Goal: Information Seeking & Learning: Find contact information

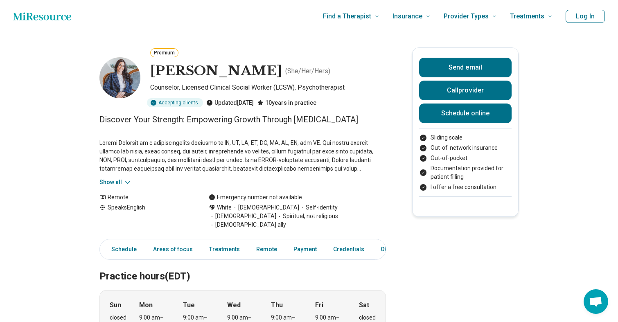
drag, startPoint x: 252, startPoint y: 70, endPoint x: 152, endPoint y: 69, distance: 100.6
click at [152, 69] on h1 "[PERSON_NAME]" at bounding box center [216, 71] width 132 height 17
copy h1 "[PERSON_NAME]"
click at [112, 161] on p at bounding box center [242, 156] width 286 height 34
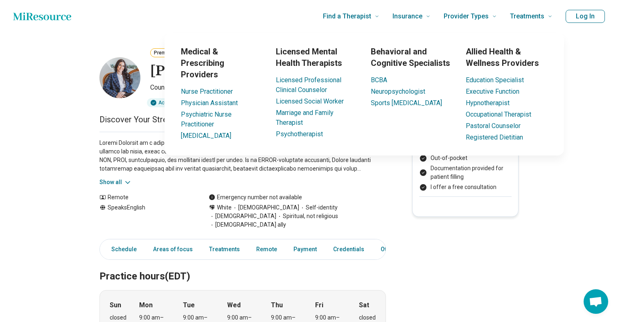
click at [114, 152] on p at bounding box center [242, 156] width 286 height 34
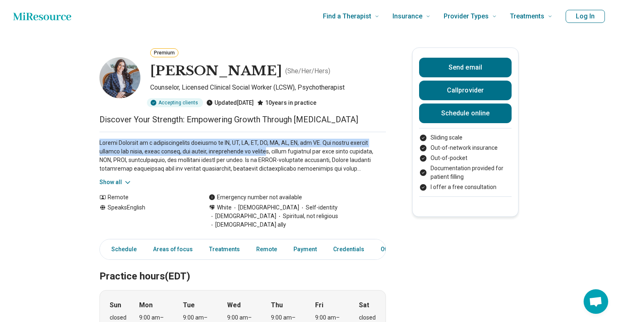
drag, startPoint x: 99, startPoint y: 142, endPoint x: 242, endPoint y: 155, distance: 144.2
click at [118, 184] on button "Show all" at bounding box center [115, 182] width 32 height 9
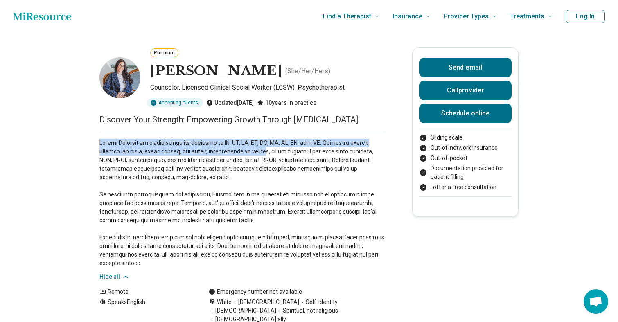
click at [201, 172] on p at bounding box center [242, 203] width 286 height 129
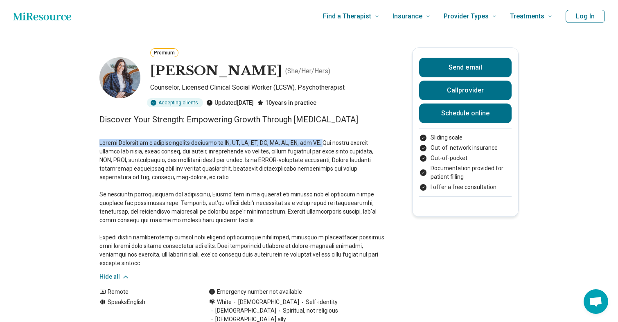
drag, startPoint x: 98, startPoint y: 143, endPoint x: 315, endPoint y: 143, distance: 217.2
copy p "[PERSON_NAME] is a psychotherapist licensed in [GEOGRAPHIC_DATA], [GEOGRAPHIC_D…"
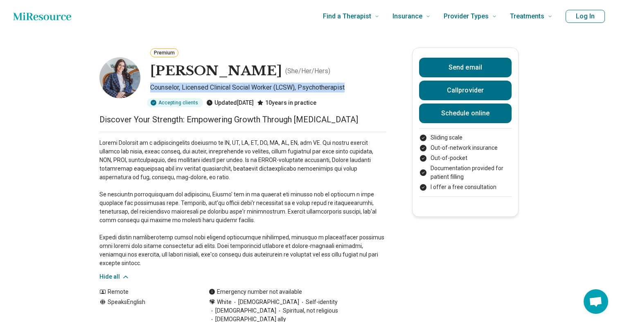
drag, startPoint x: 149, startPoint y: 88, endPoint x: 348, endPoint y: 90, distance: 198.9
click at [348, 90] on div "Premium [PERSON_NAME] ( She/Her/Hers ) Counselor, Licensed Clinical Social Work…" at bounding box center [242, 77] width 286 height 60
copy p "Counselor, Licensed Clinical Social Worker (LCSW), Psychotherapist"
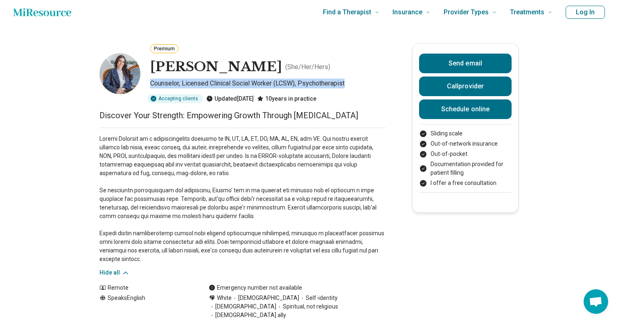
scroll to position [2, 0]
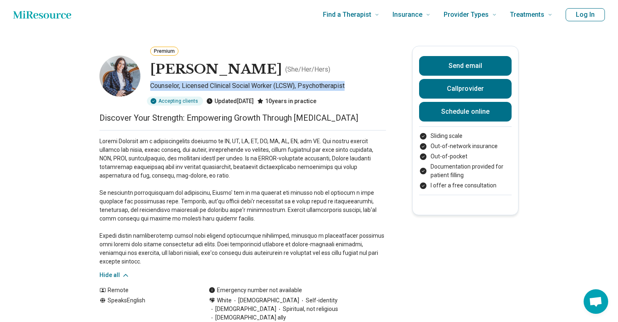
drag, startPoint x: 150, startPoint y: 85, endPoint x: 357, endPoint y: 85, distance: 207.0
click at [357, 85] on div "Premium [PERSON_NAME] ( She/Her/Hers ) Counselor, Licensed Clinical Social Work…" at bounding box center [242, 76] width 286 height 60
copy p "Counselor, Licensed Clinical Social Worker (LCSW), Psychotherapist"
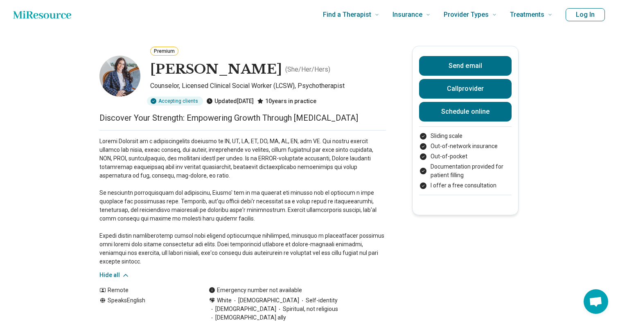
click at [117, 184] on p at bounding box center [242, 201] width 286 height 129
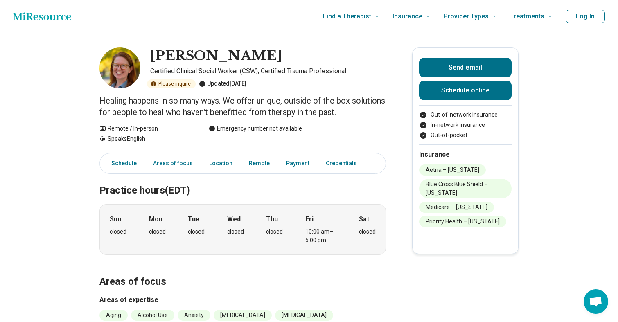
drag, startPoint x: 273, startPoint y: 58, endPoint x: 153, endPoint y: 57, distance: 120.3
click at [153, 57] on div "[PERSON_NAME]" at bounding box center [268, 55] width 236 height 17
copy h1 "[PERSON_NAME]"
